Goal: Information Seeking & Learning: Learn about a topic

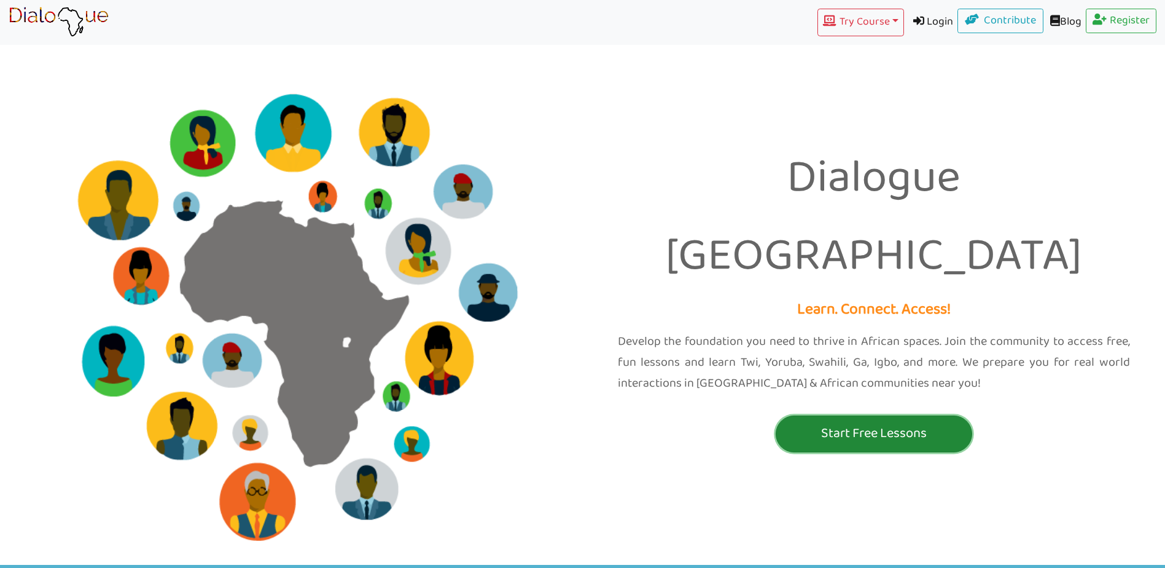
click at [939, 422] on p "Start Free Lessons" at bounding box center [874, 433] width 190 height 23
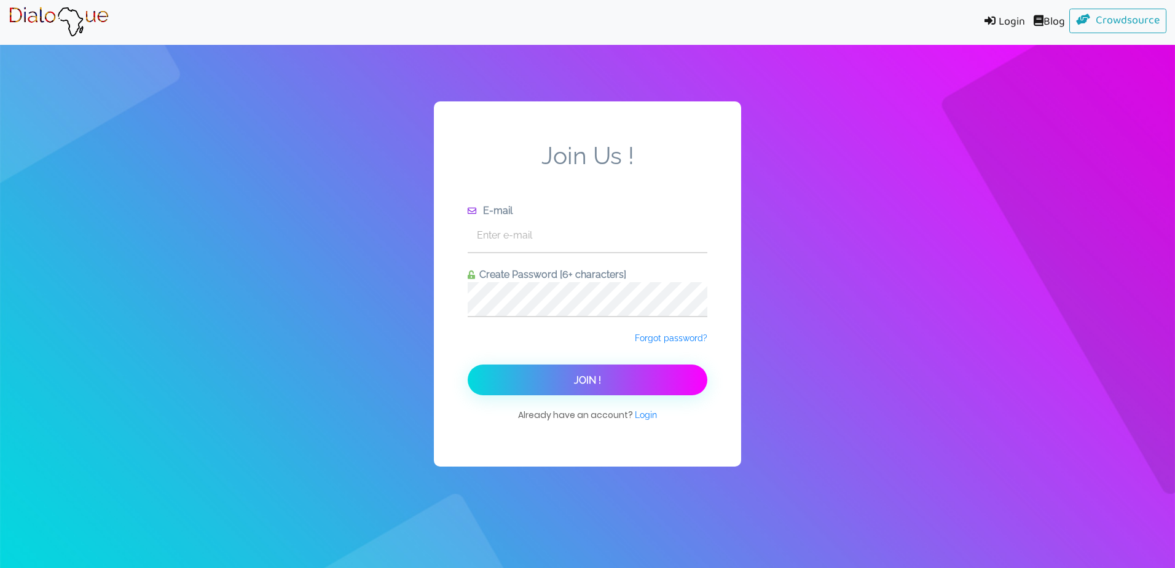
click at [665, 252] on div "E-mail" at bounding box center [588, 228] width 240 height 50
click at [664, 246] on input "text" at bounding box center [588, 235] width 240 height 34
type input "[EMAIL_ADDRESS][DOMAIN_NAME]"
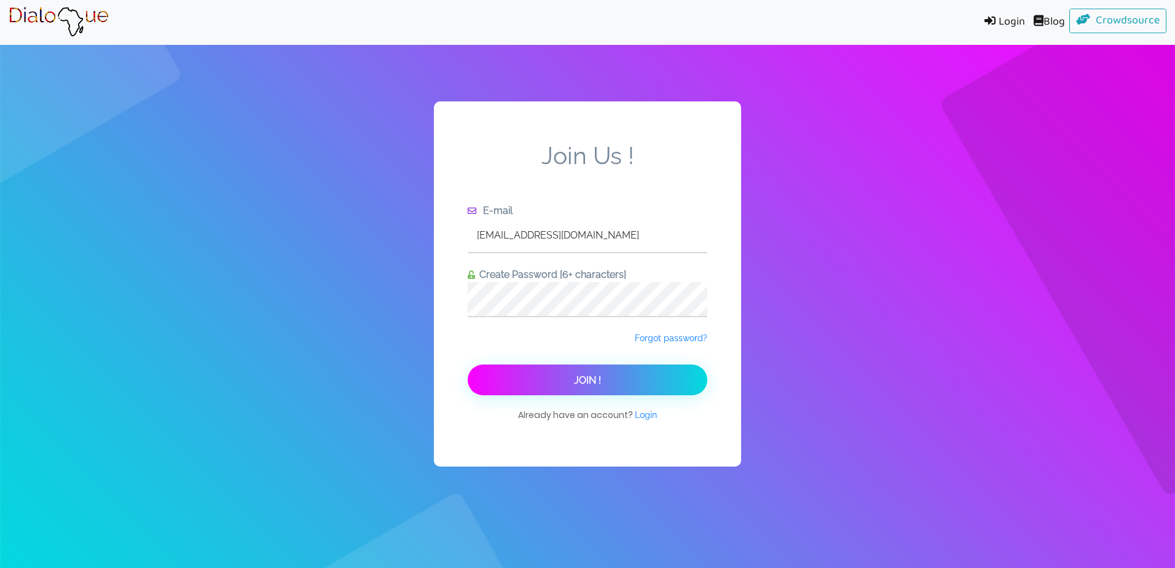
click at [673, 381] on button "Join !" at bounding box center [588, 379] width 240 height 31
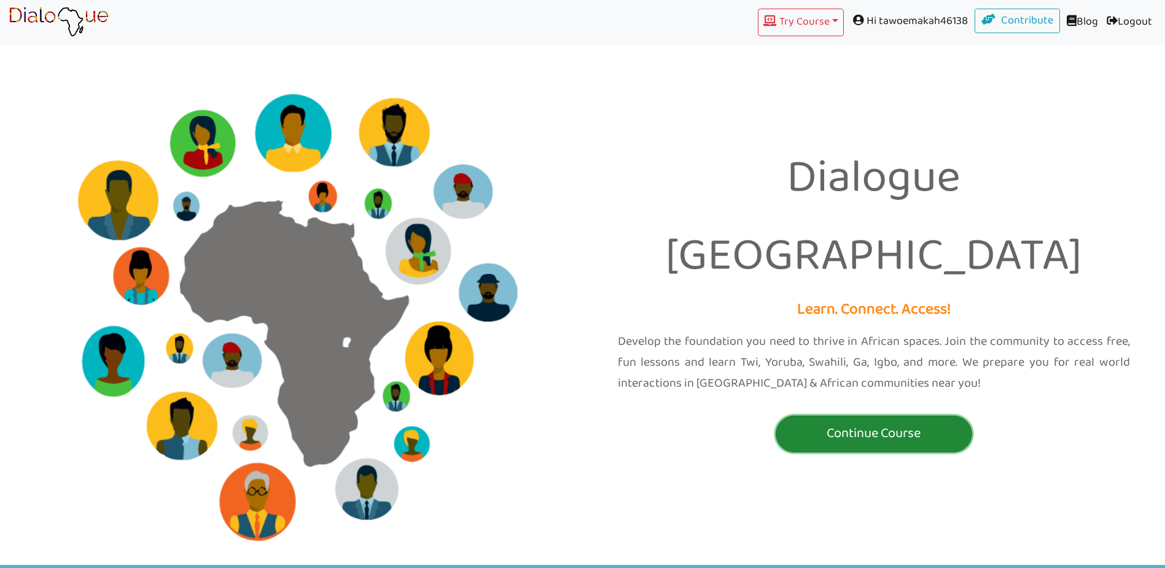
click at [907, 415] on button "Continue Course" at bounding box center [874, 433] width 197 height 37
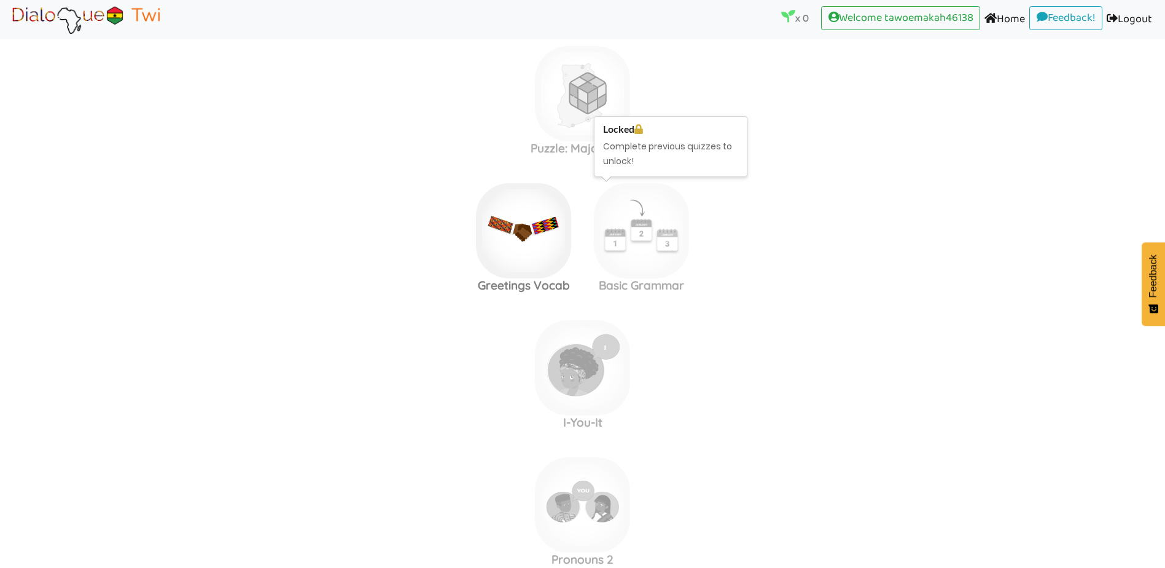
scroll to position [61, 0]
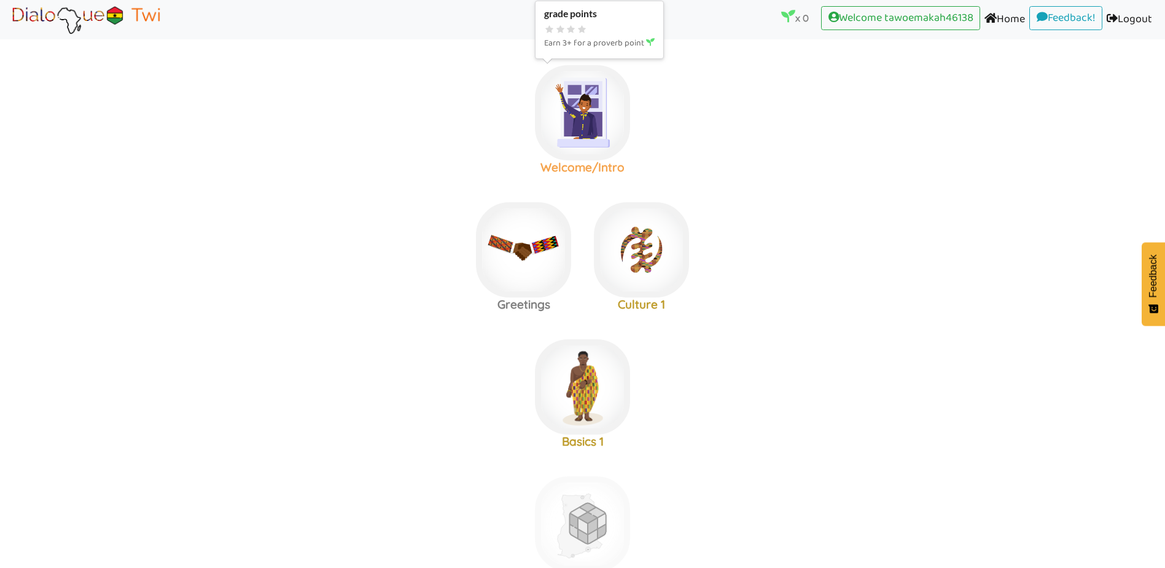
click at [592, 135] on img at bounding box center [582, 112] width 95 height 95
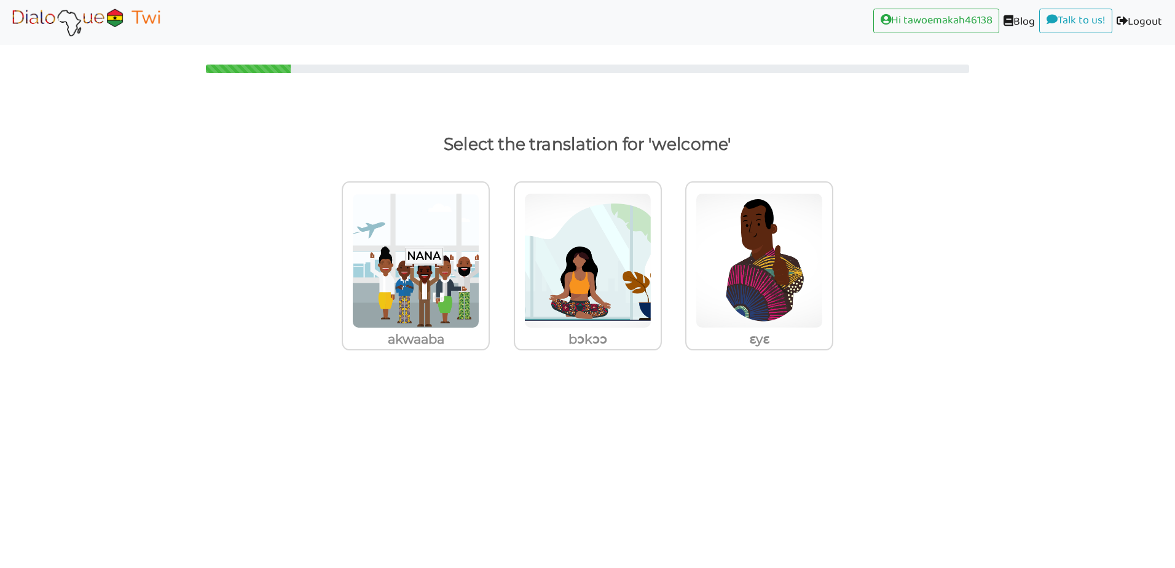
click at [146, 18] on img at bounding box center [86, 22] width 155 height 31
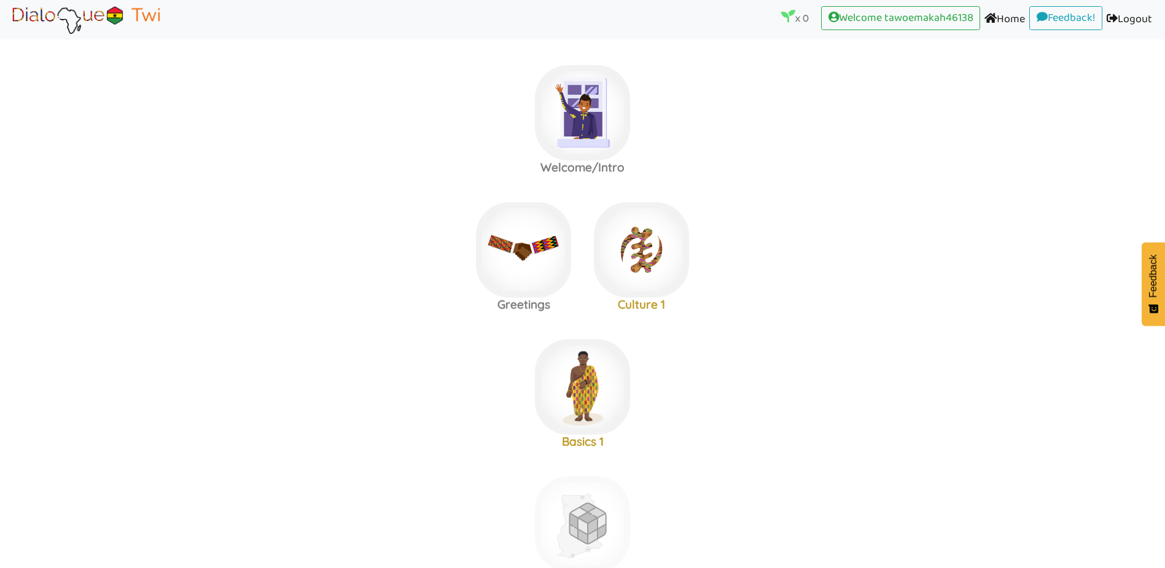
click at [9, 35] on area at bounding box center [9, 35] width 0 height 0
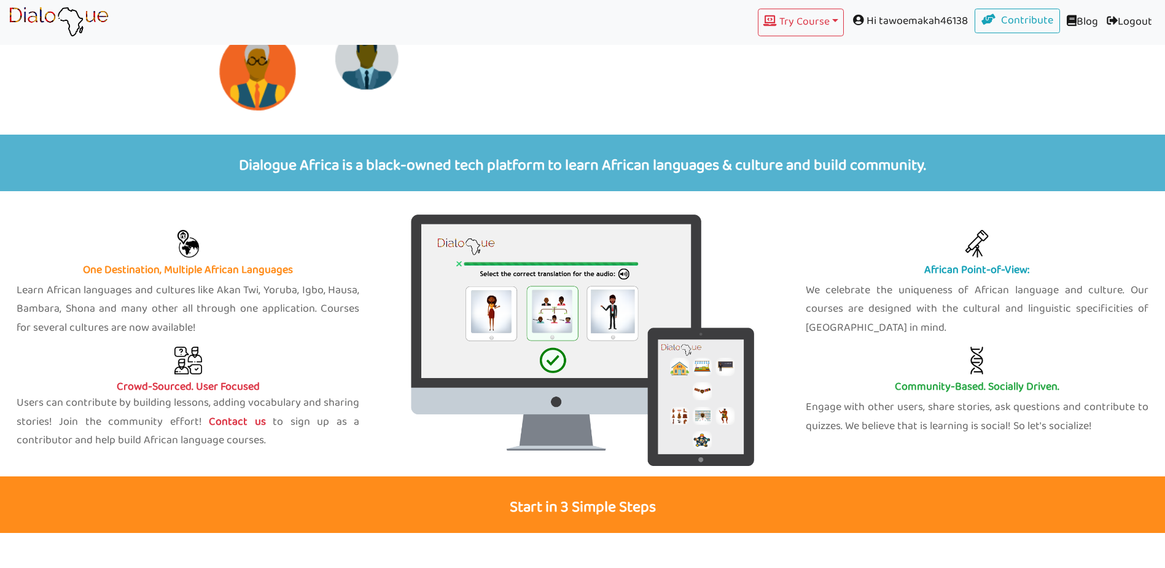
scroll to position [799, 0]
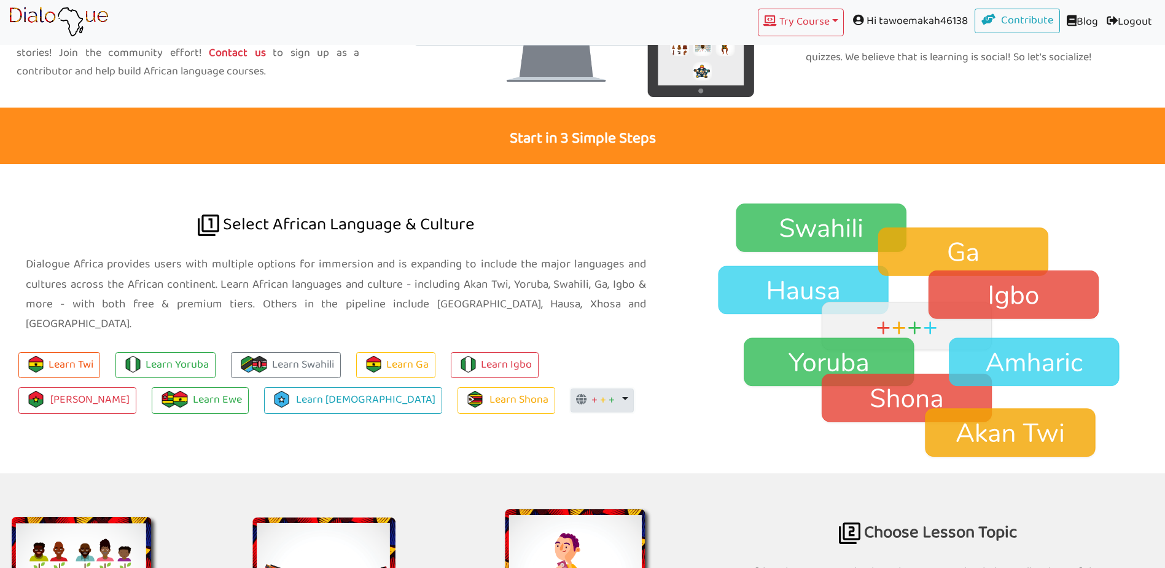
click at [571, 388] on button "+ + + Toggle Dropdown" at bounding box center [602, 400] width 63 height 25
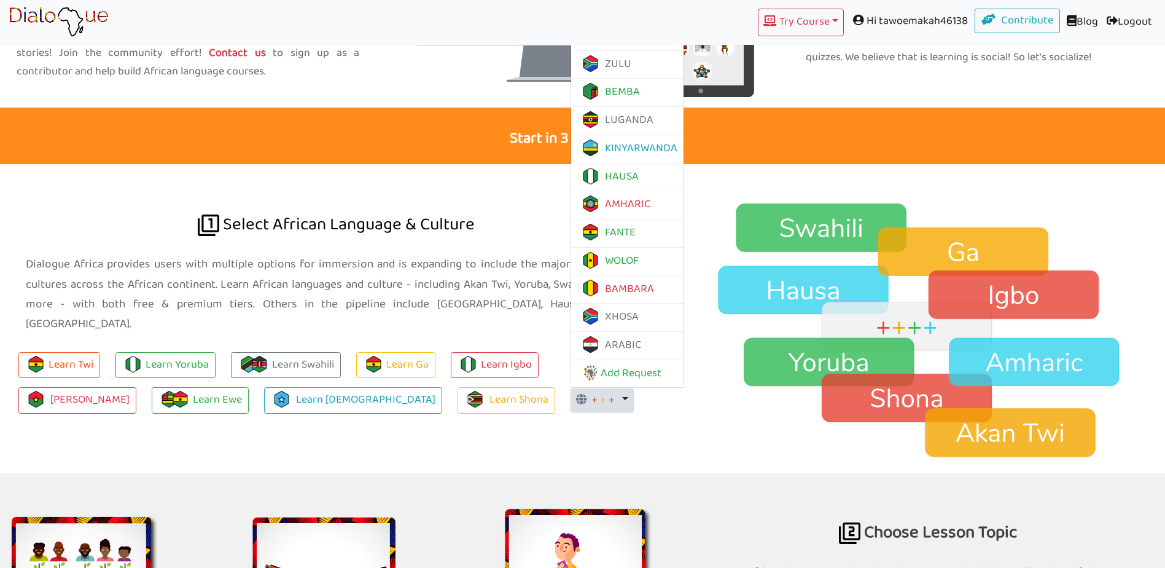
scroll to position [737, 0]
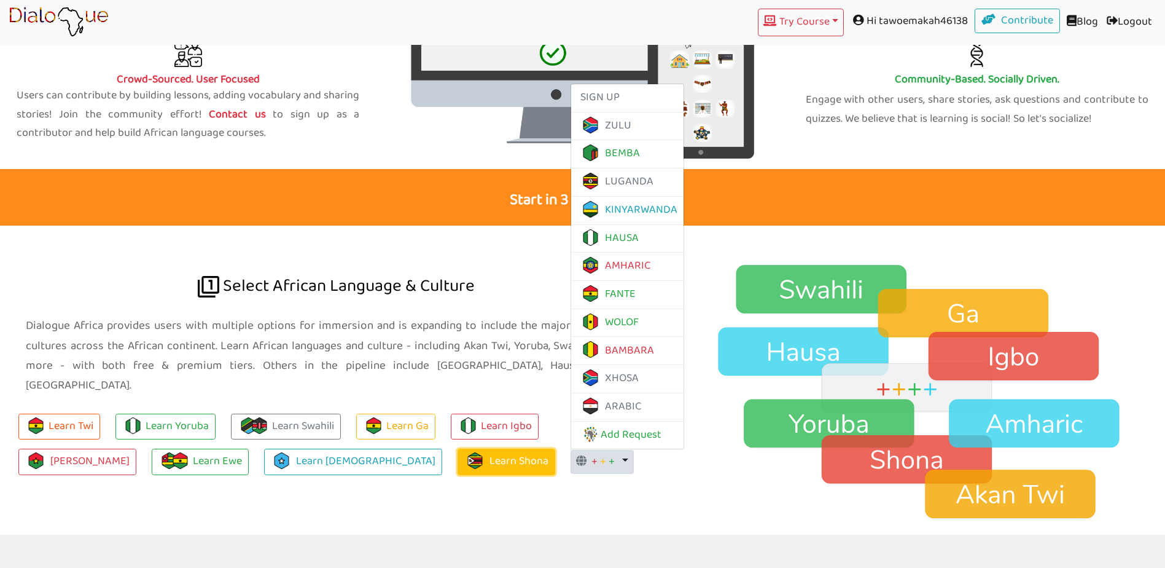
click at [458, 448] on link "Learn Shona" at bounding box center [507, 461] width 98 height 26
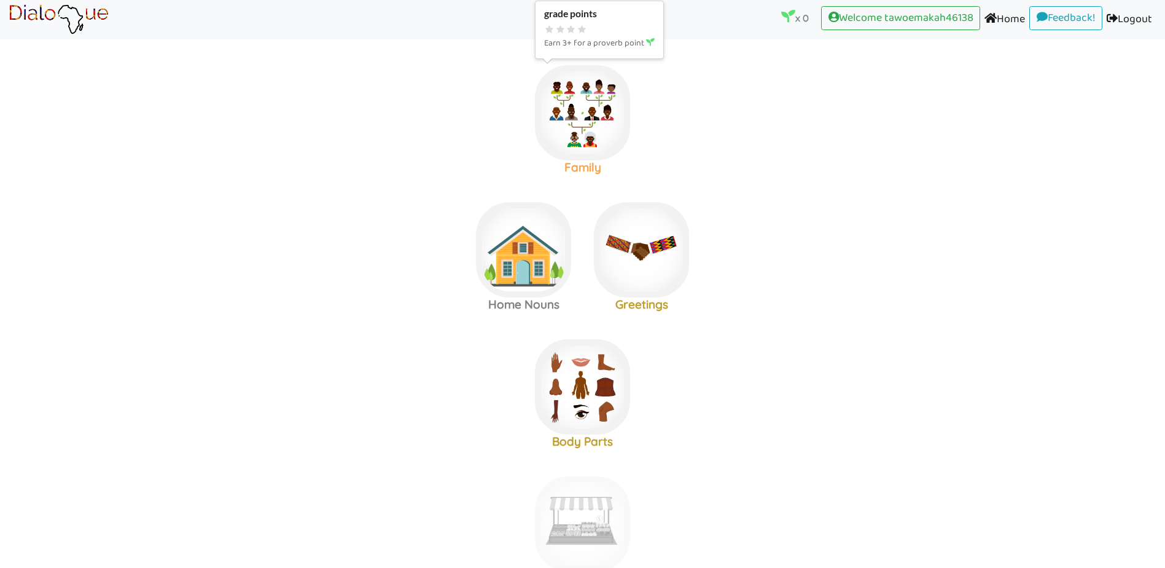
click at [569, 139] on img at bounding box center [582, 112] width 95 height 95
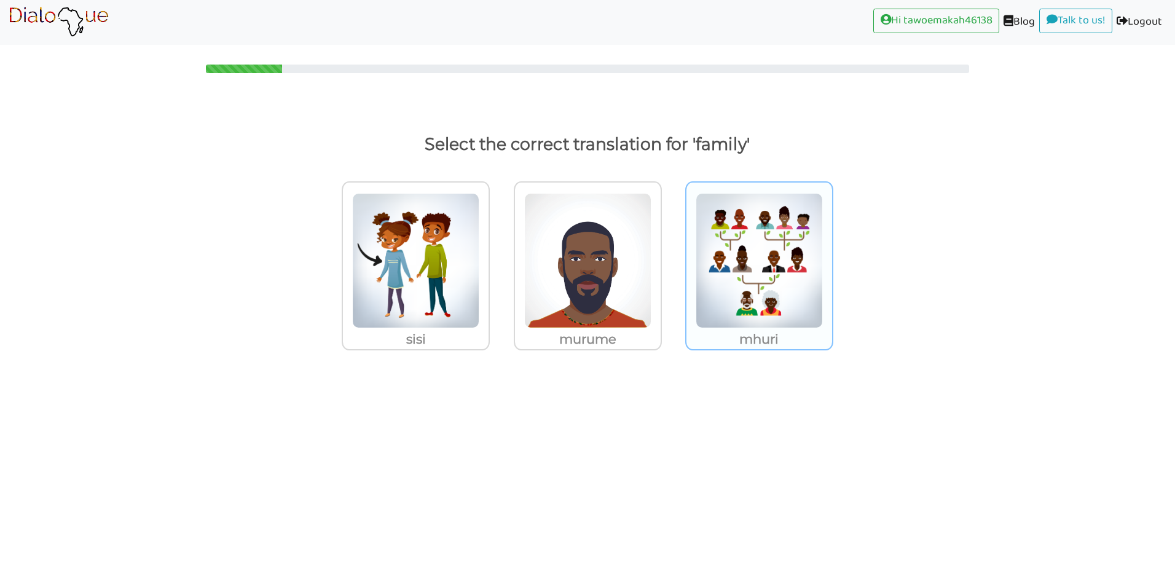
click at [745, 268] on img at bounding box center [758, 260] width 127 height 135
click at [832, 257] on input "mhuri" at bounding box center [836, 252] width 9 height 9
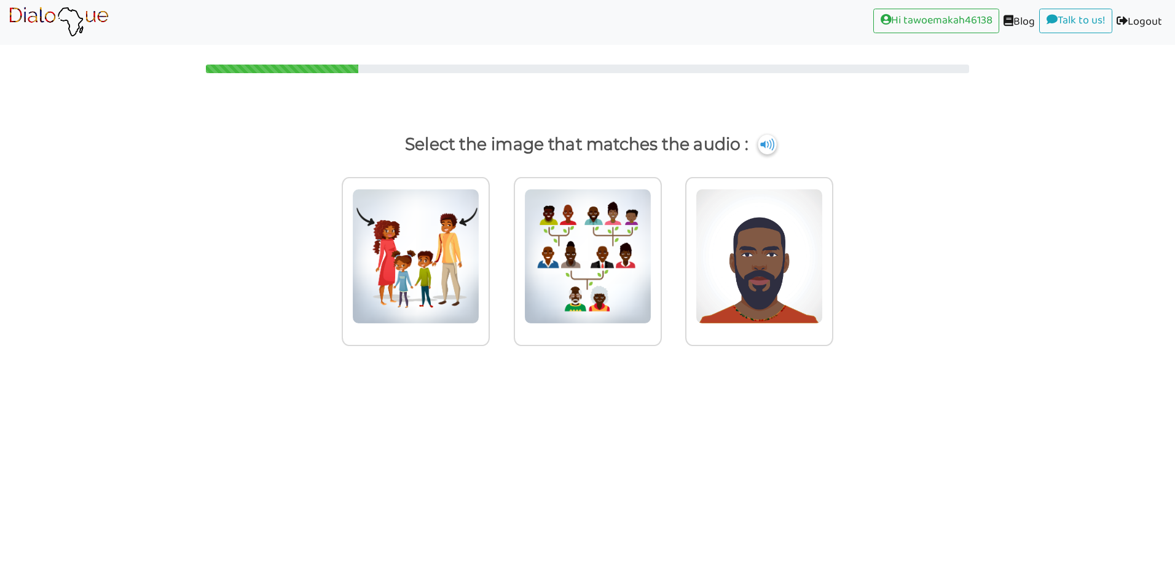
click at [764, 150] on img at bounding box center [766, 145] width 18 height 20
click at [517, 230] on div at bounding box center [588, 261] width 148 height 169
click at [660, 244] on input "radio" at bounding box center [664, 248] width 9 height 9
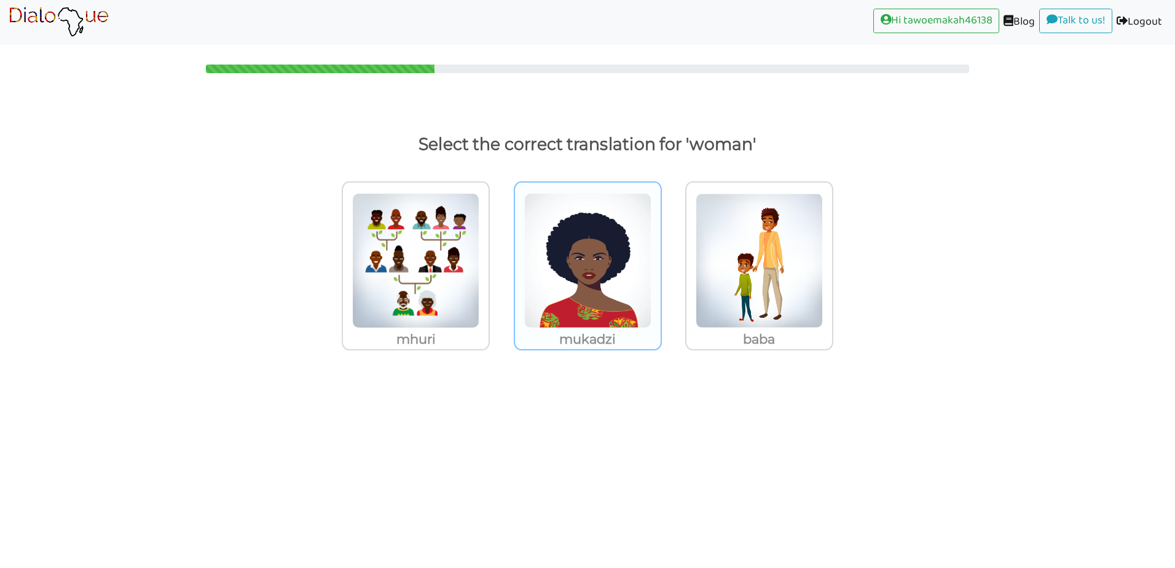
click at [561, 284] on img at bounding box center [587, 260] width 127 height 135
click at [660, 257] on input "mukadzi" at bounding box center [664, 252] width 9 height 9
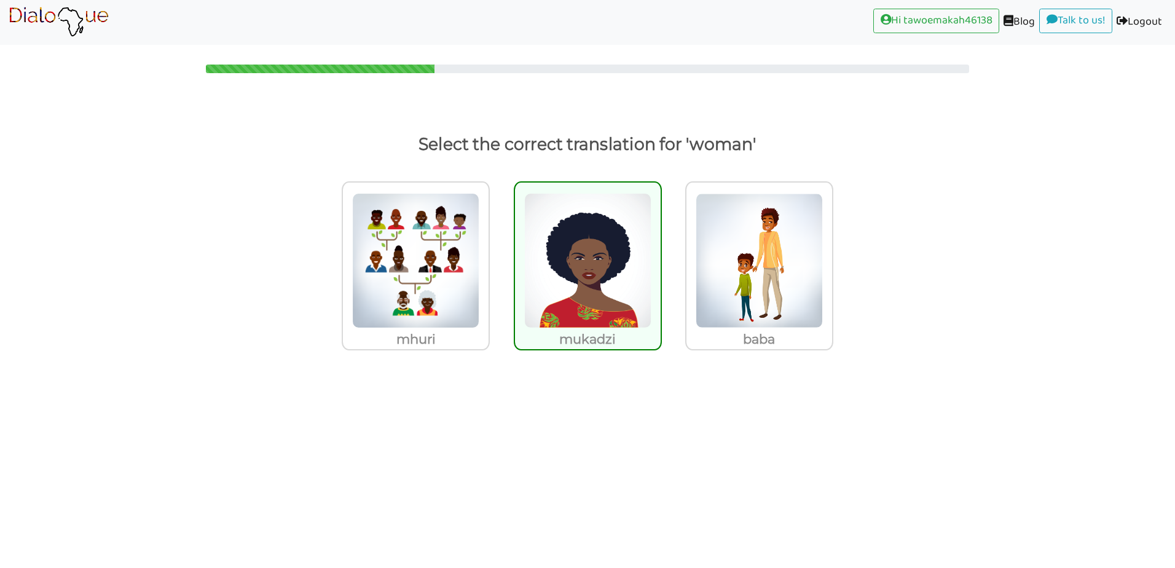
click at [561, 284] on img at bounding box center [587, 260] width 127 height 135
click at [660, 257] on input "mukadzi" at bounding box center [664, 252] width 9 height 9
radio input "true"
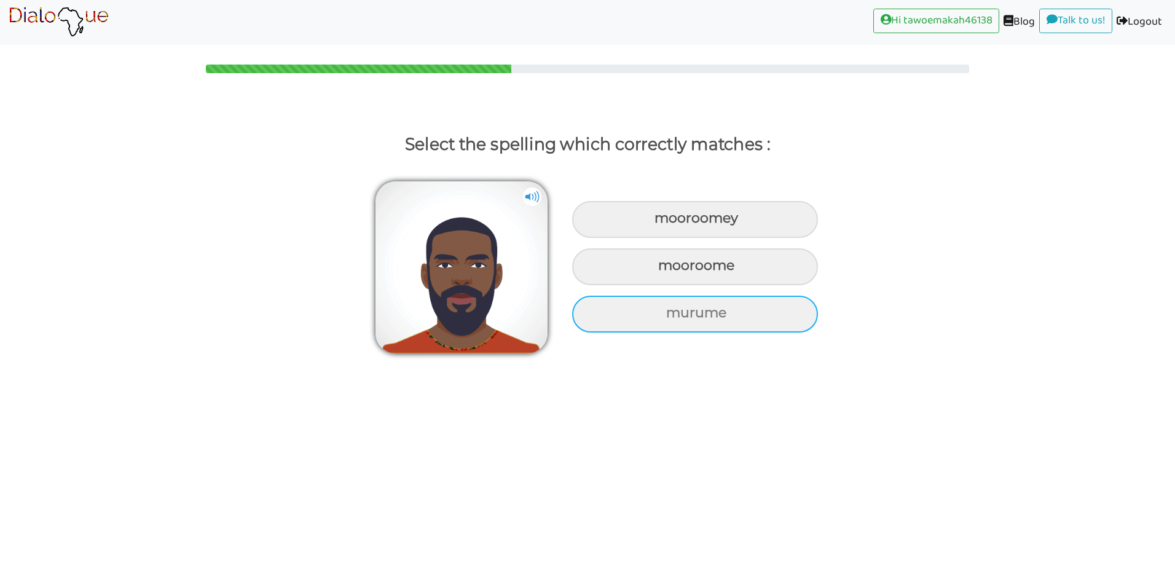
click at [648, 328] on div "murume" at bounding box center [695, 313] width 246 height 37
click at [663, 317] on input "murume" at bounding box center [667, 313] width 8 height 8
radio input "true"
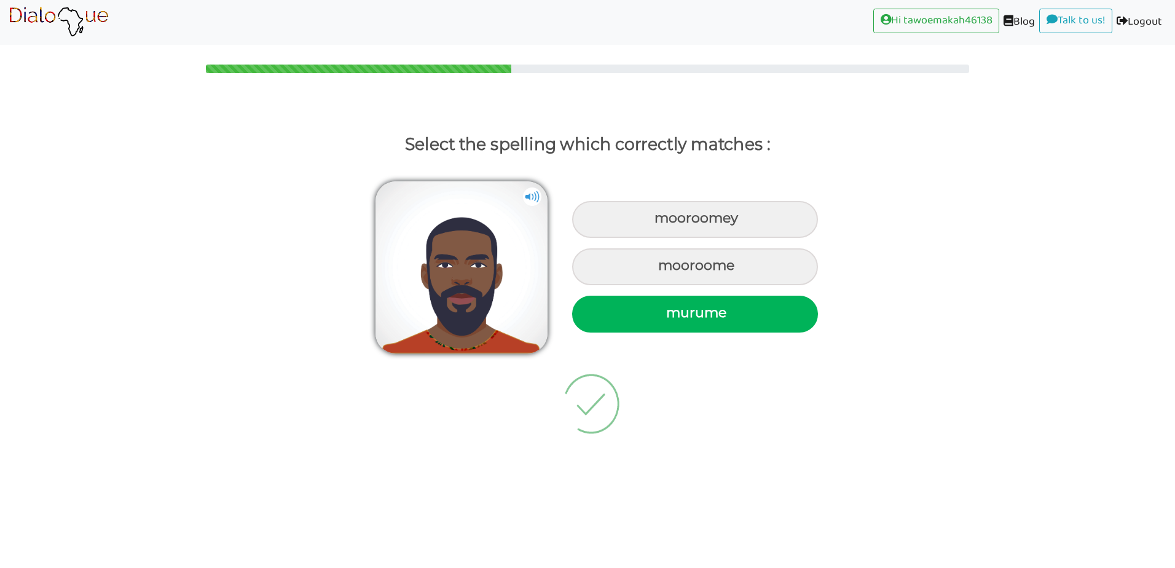
click at [648, 328] on div "murume" at bounding box center [695, 313] width 246 height 37
click at [663, 317] on input "murume" at bounding box center [667, 313] width 8 height 8
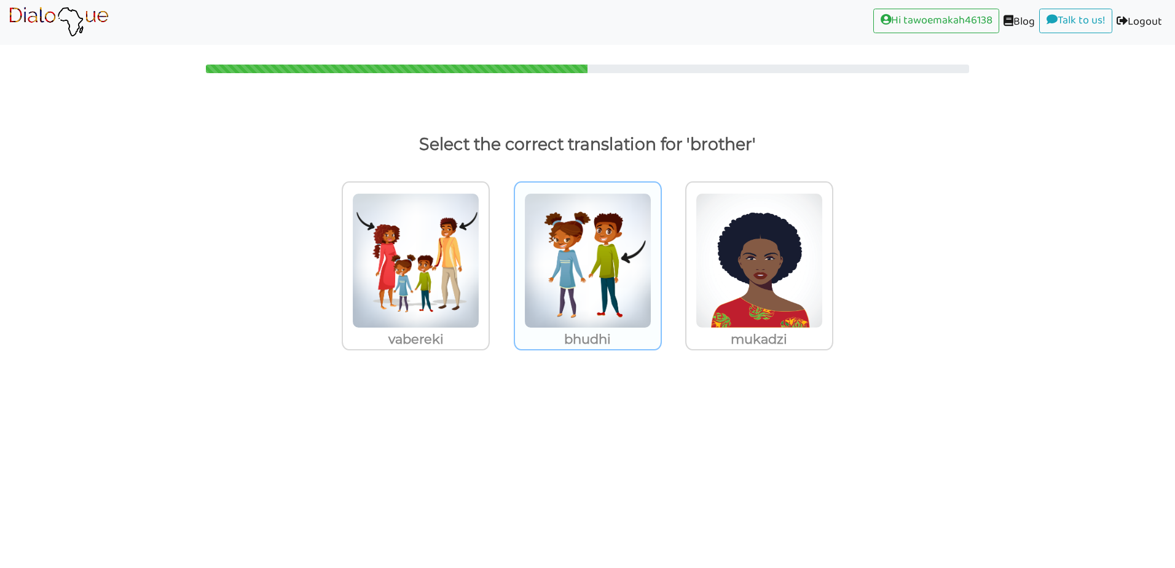
click at [626, 341] on p "bhudhi" at bounding box center [588, 339] width 146 height 22
click at [660, 257] on input "bhudhi" at bounding box center [664, 252] width 9 height 9
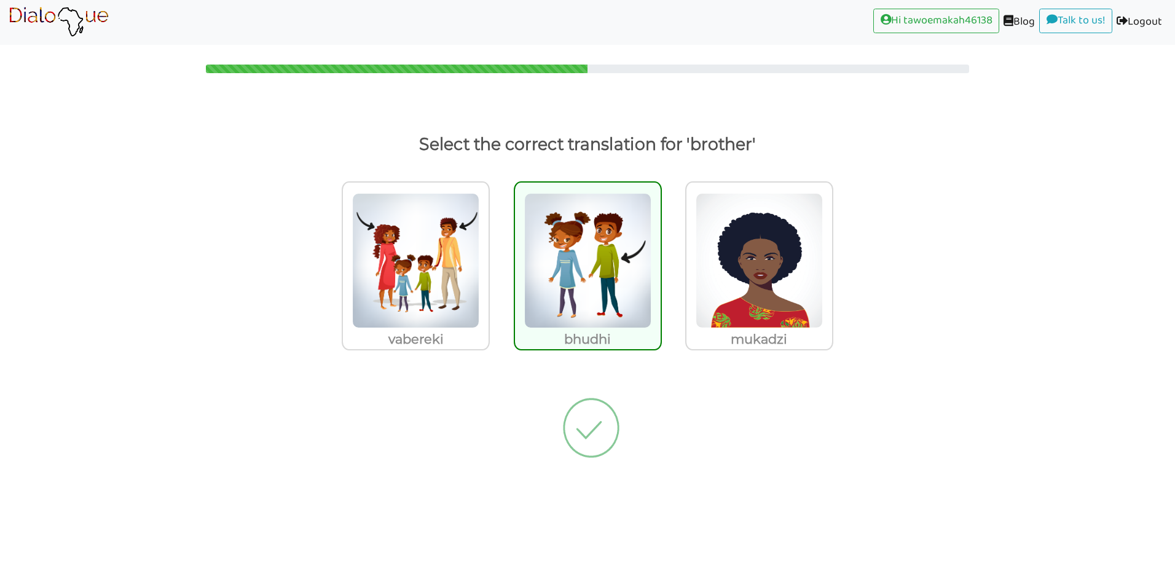
click at [626, 341] on p "bhudhi" at bounding box center [588, 339] width 146 height 22
click at [660, 257] on input "bhudhi" at bounding box center [664, 252] width 9 height 9
radio input "true"
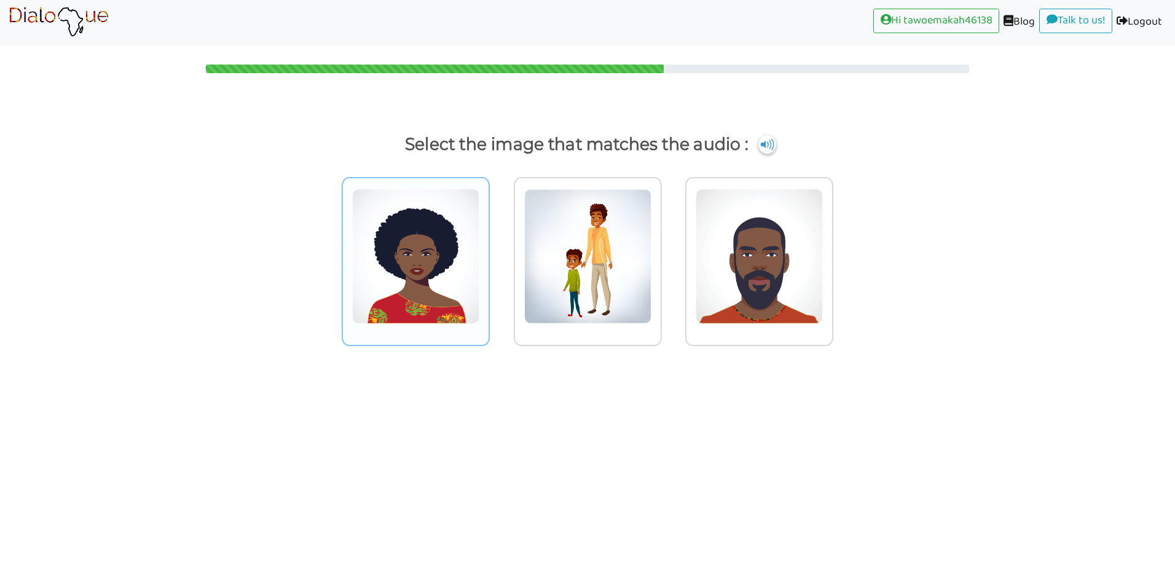
click at [461, 291] on img at bounding box center [415, 256] width 127 height 135
click at [488, 253] on input "radio" at bounding box center [492, 248] width 9 height 9
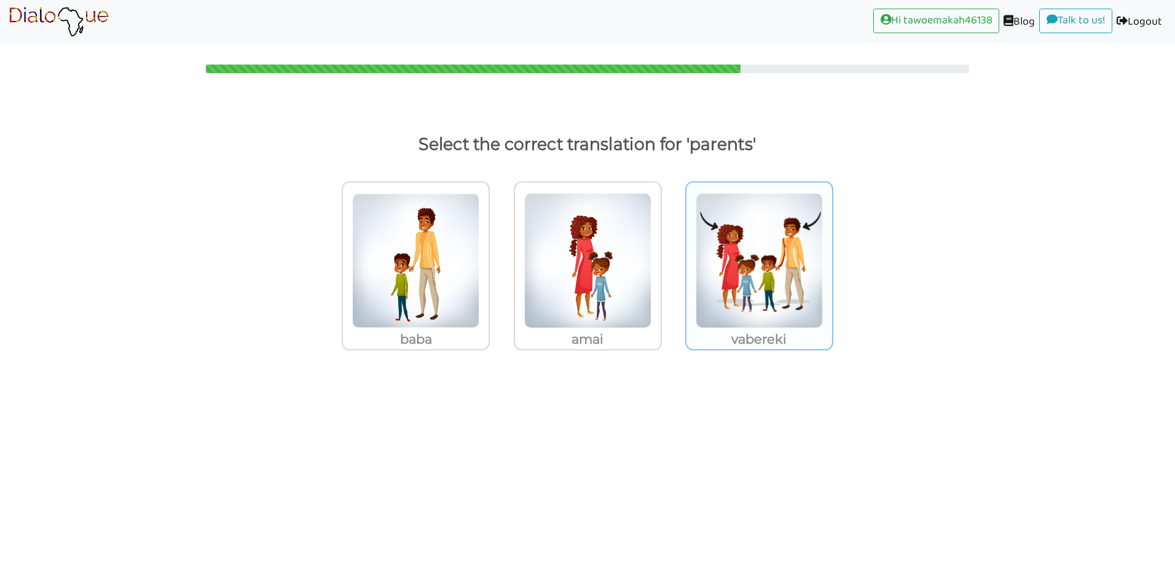
click at [824, 306] on div "vabereki" at bounding box center [759, 265] width 148 height 169
click at [832, 257] on input "vabereki" at bounding box center [836, 252] width 9 height 9
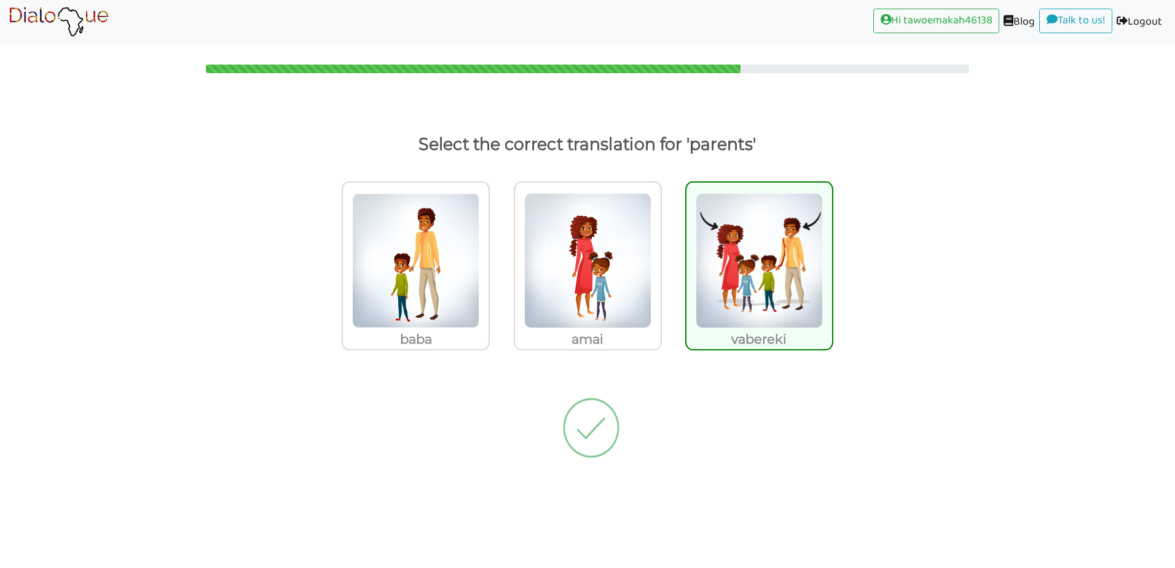
click at [823, 306] on div "vabereki" at bounding box center [759, 265] width 148 height 169
click at [832, 257] on input "vabereki" at bounding box center [836, 252] width 9 height 9
radio input "true"
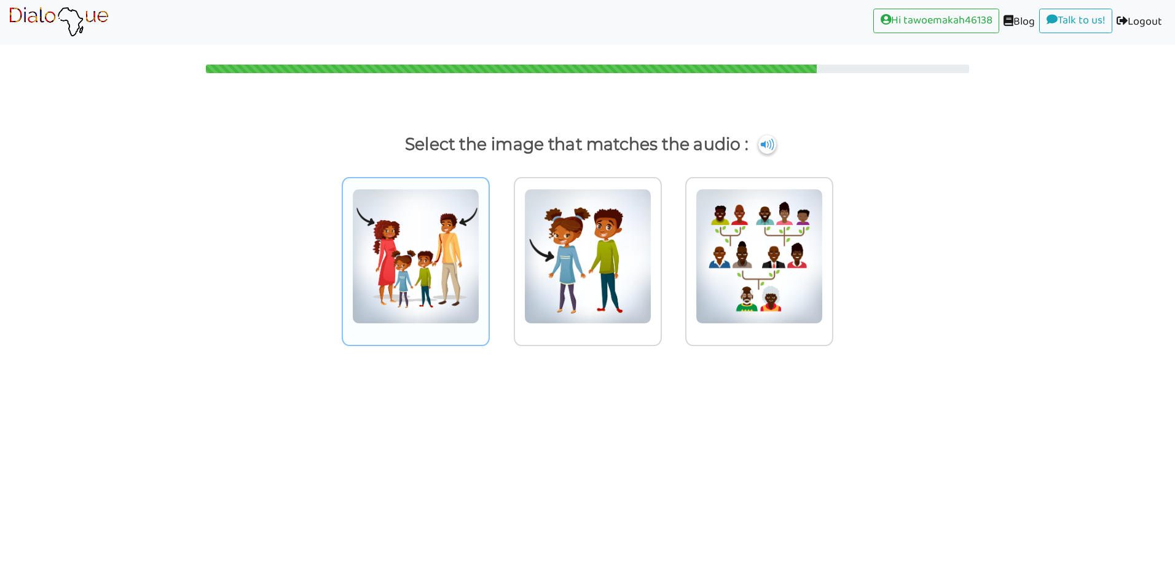
click at [426, 302] on img at bounding box center [415, 256] width 127 height 135
click at [488, 253] on input "radio" at bounding box center [492, 248] width 9 height 9
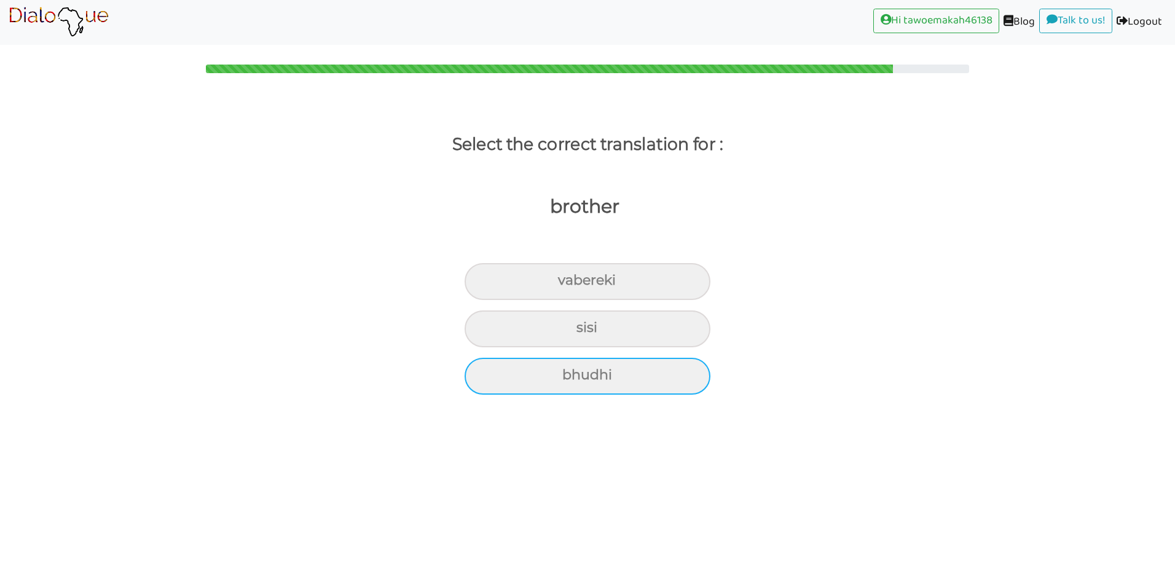
click at [511, 379] on div "bhudhi" at bounding box center [587, 376] width 246 height 37
click at [563, 379] on input "bhudhi" at bounding box center [567, 375] width 8 height 8
radio input "true"
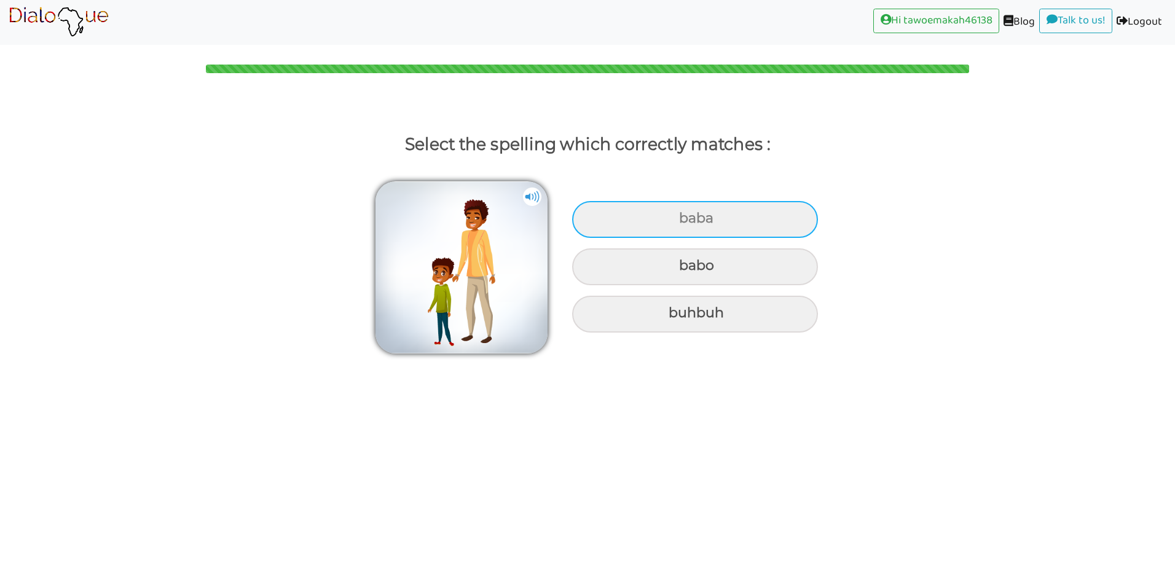
click at [726, 205] on div "baba" at bounding box center [695, 219] width 246 height 37
click at [684, 214] on input "baba" at bounding box center [680, 218] width 8 height 8
radio input "true"
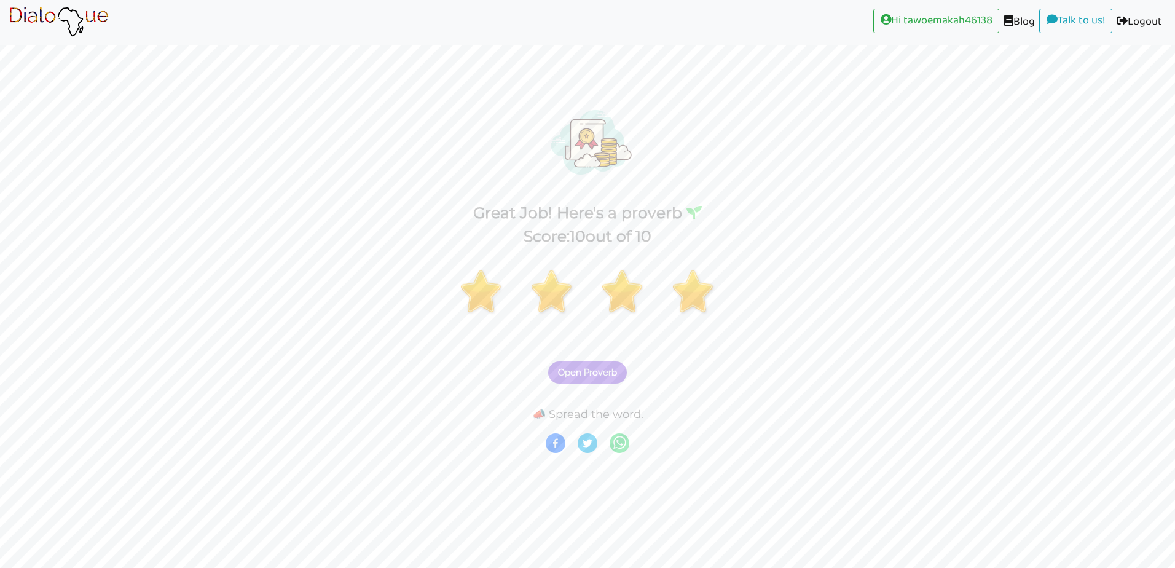
click at [577, 375] on span "Open Proverb" at bounding box center [587, 372] width 59 height 11
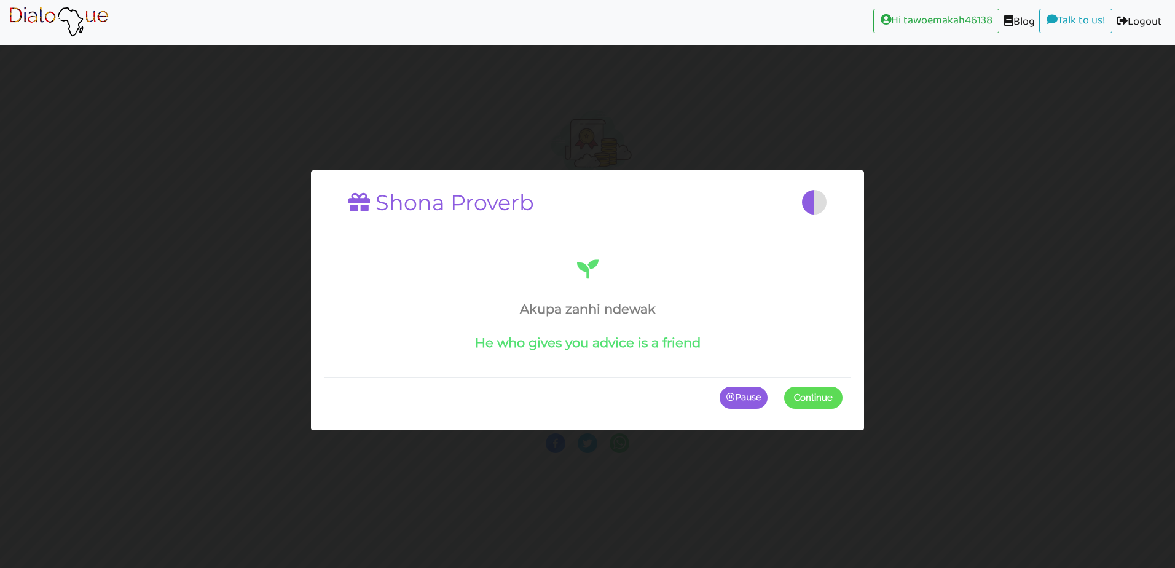
click at [812, 403] on span "Continue" at bounding box center [813, 398] width 39 height 11
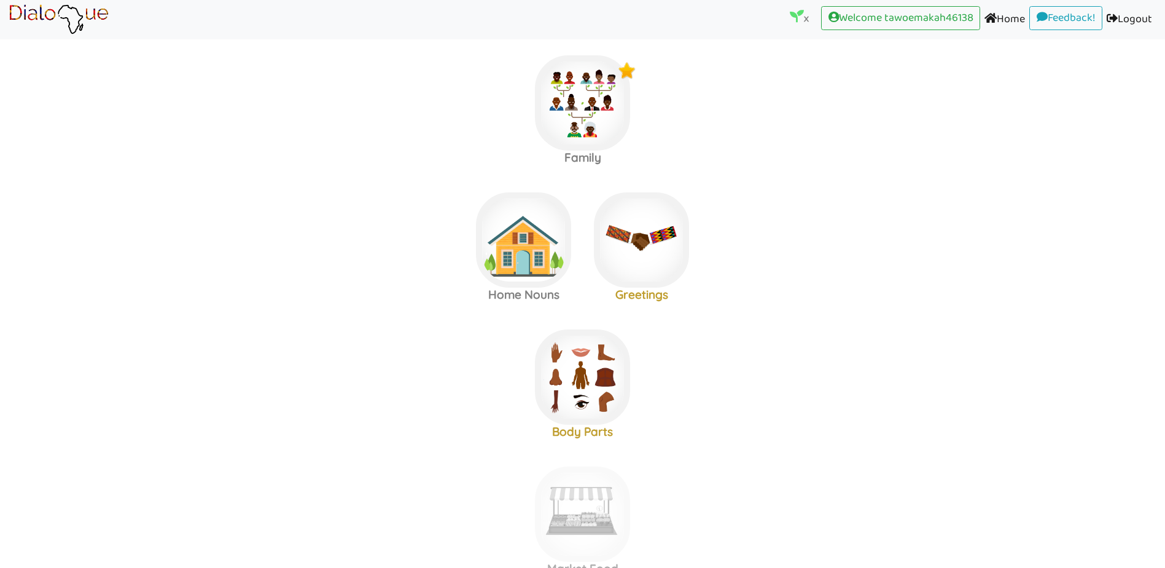
scroll to position [32, 0]
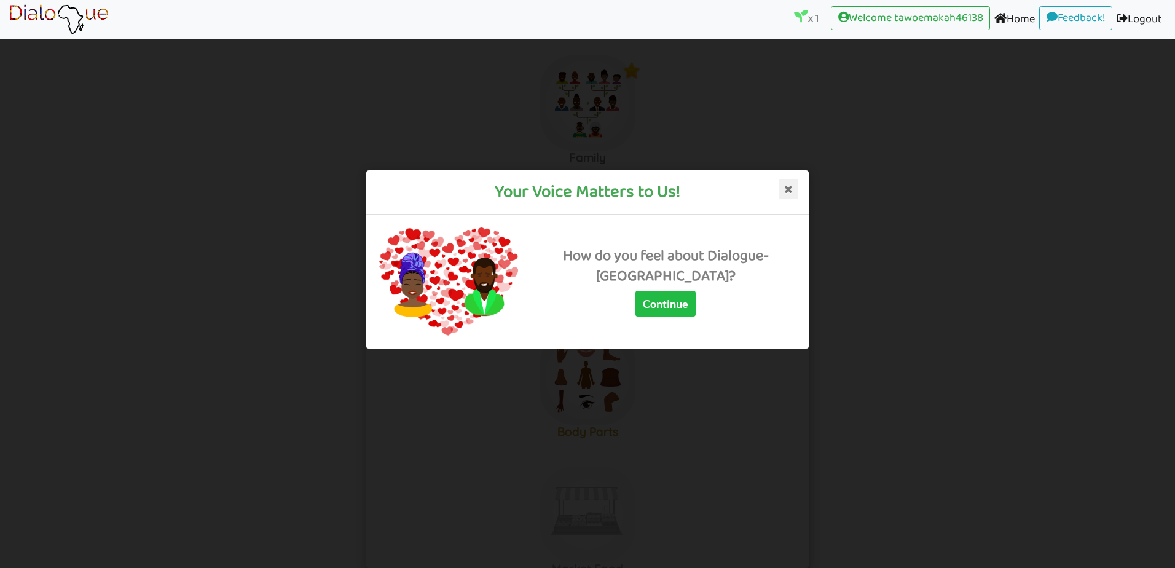
click at [788, 186] on icon at bounding box center [788, 189] width 20 height 20
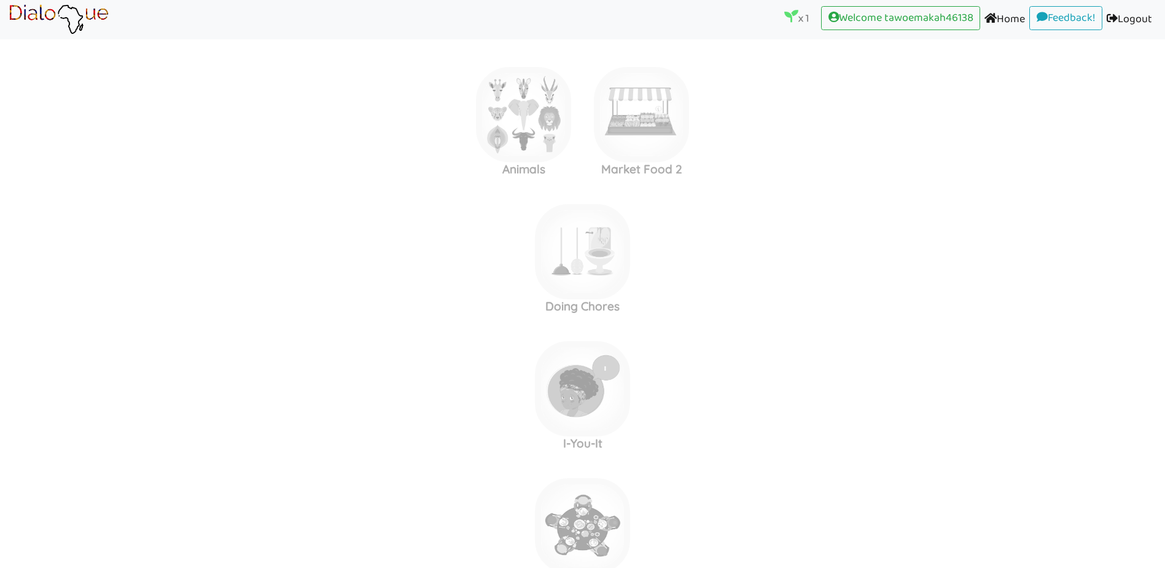
scroll to position [178, 0]
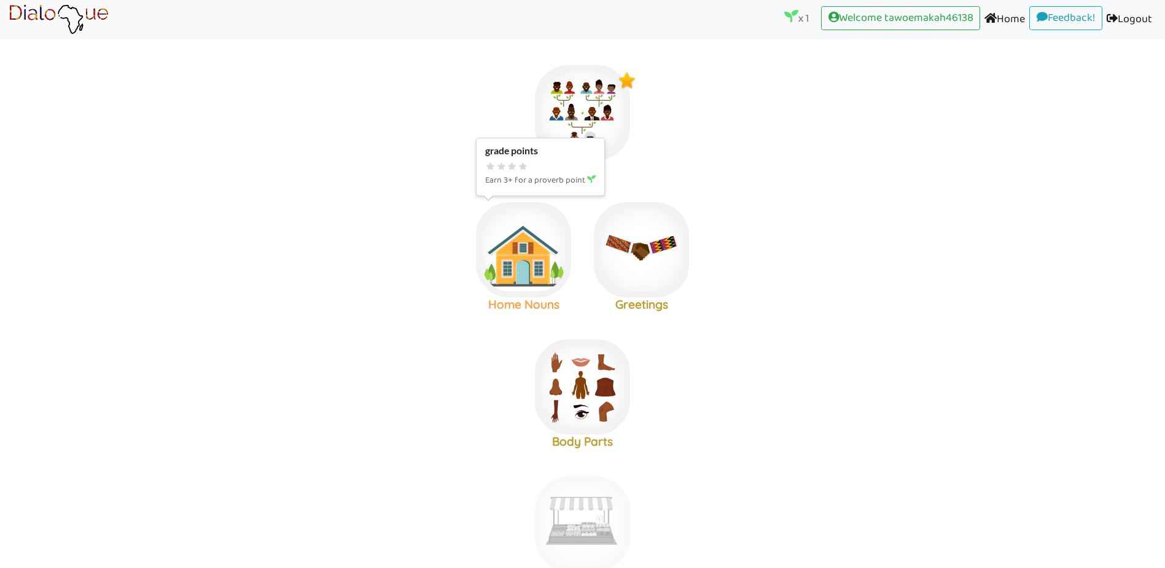
click at [505, 267] on img at bounding box center [523, 249] width 95 height 95
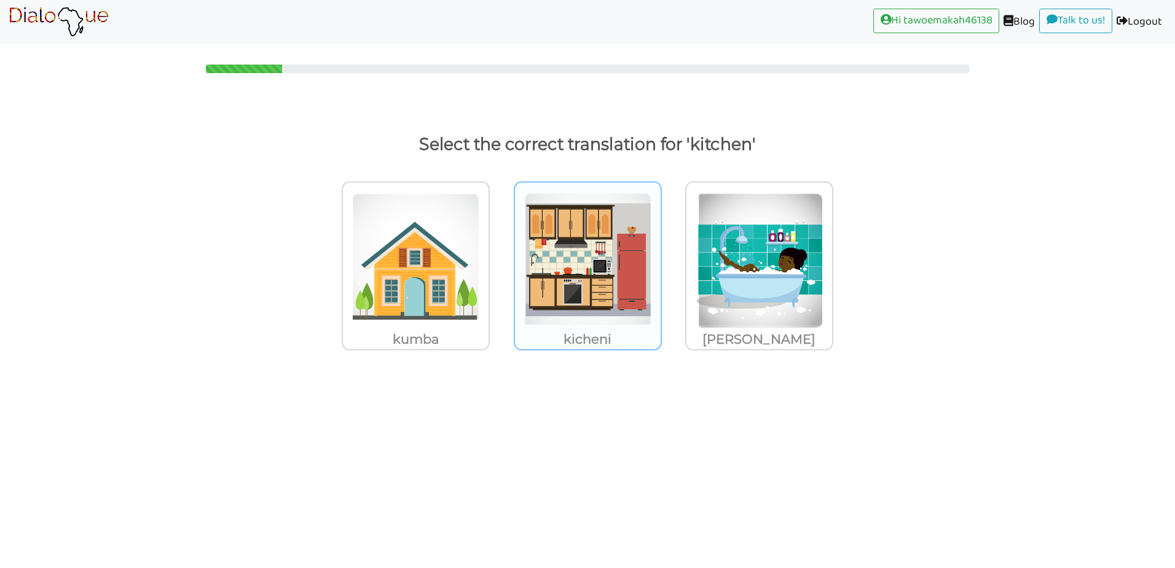
click at [559, 276] on img at bounding box center [587, 260] width 127 height 135
click at [660, 257] on input "kicheni" at bounding box center [664, 252] width 9 height 9
